Goal: Information Seeking & Learning: Check status

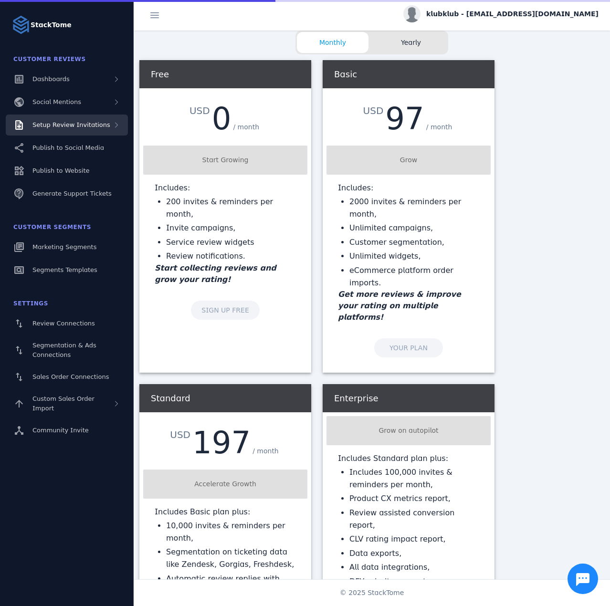
drag, startPoint x: 80, startPoint y: 123, endPoint x: 83, endPoint y: 129, distance: 7.3
click at [80, 123] on span "Setup Review Invitations" at bounding box center [71, 124] width 78 height 7
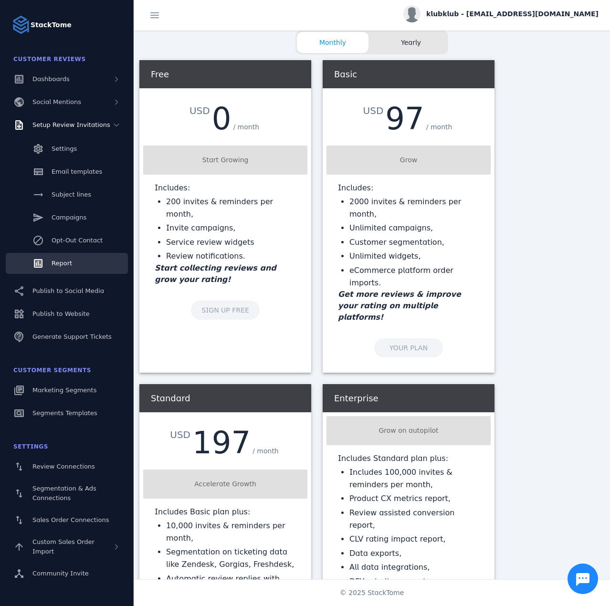
click at [73, 260] on link "Report" at bounding box center [67, 263] width 122 height 21
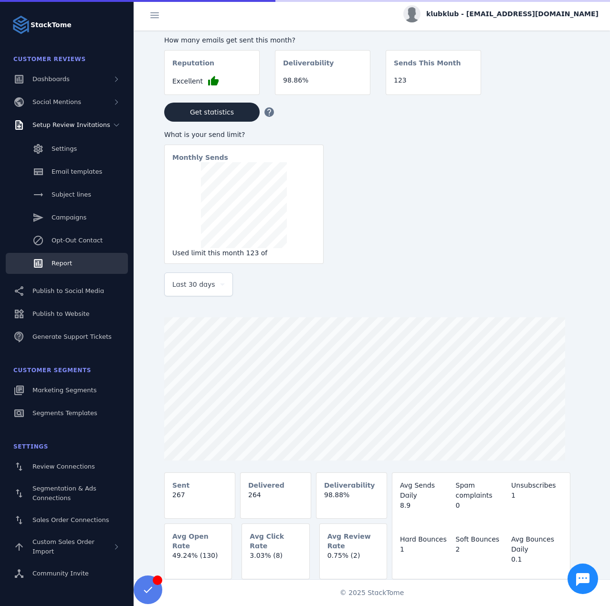
click at [192, 290] on span "Last 30 days" at bounding box center [193, 284] width 43 height 11
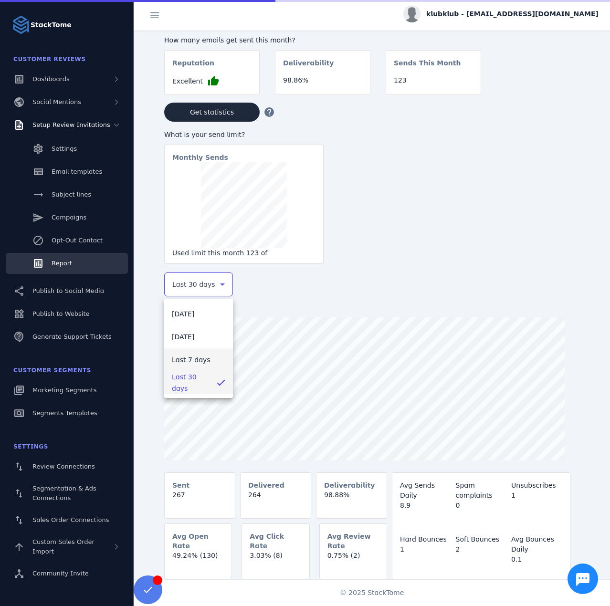
click at [193, 362] on span "Last 7 days" at bounding box center [191, 359] width 39 height 11
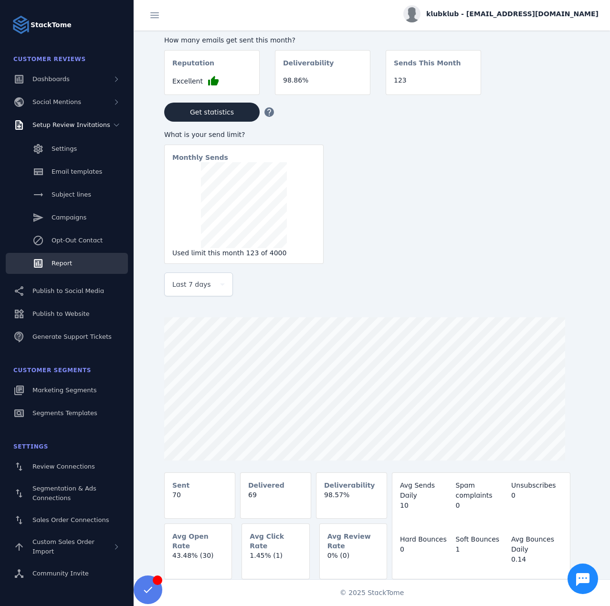
click at [522, 9] on span "klubklub - [EMAIL_ADDRESS][DOMAIN_NAME]" at bounding box center [512, 14] width 172 height 10
click at [569, 85] on button "Sign out" at bounding box center [564, 92] width 69 height 23
